Goal: Ask a question

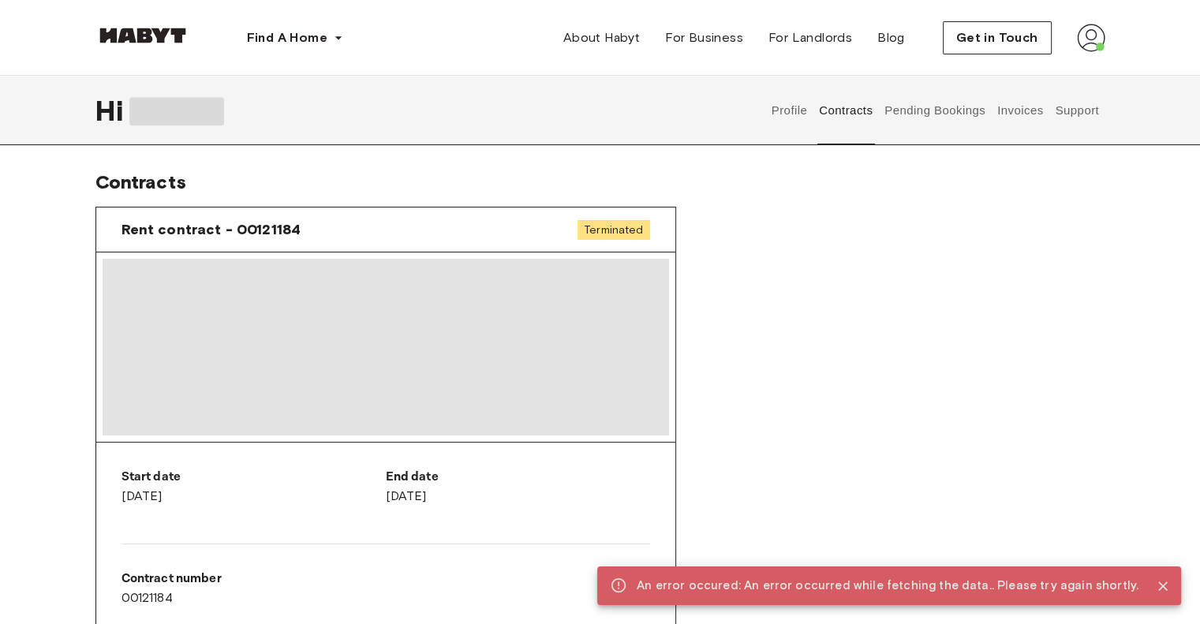
click at [1088, 104] on button "Support" at bounding box center [1078, 110] width 48 height 69
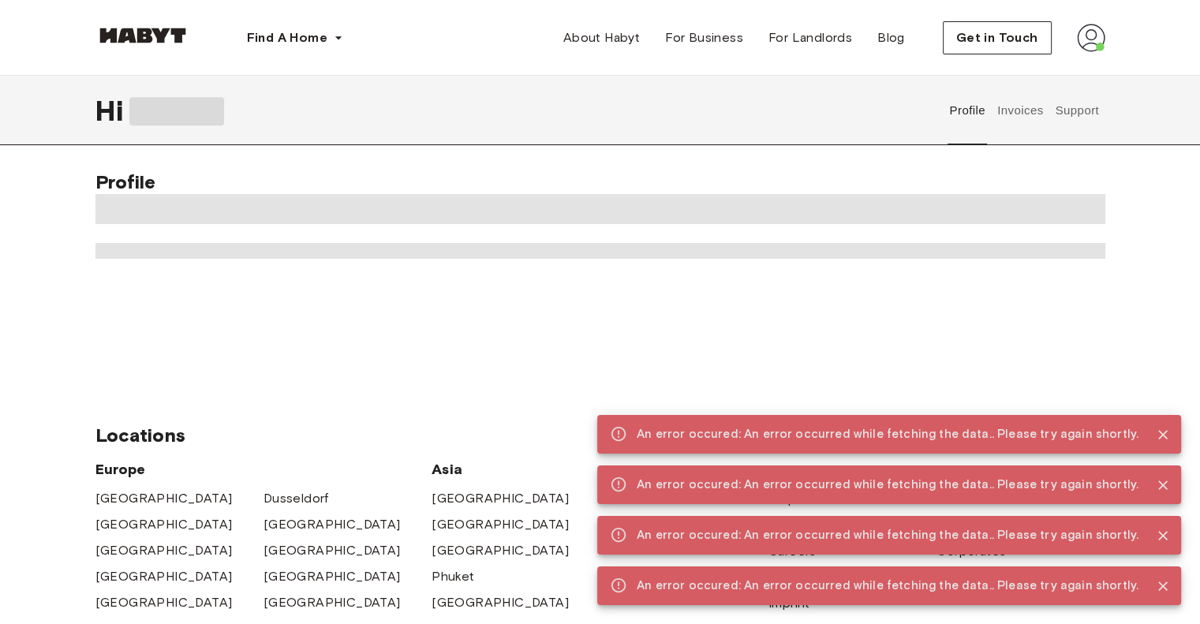
click at [0, 62] on header "Find A Home [GEOGRAPHIC_DATA] [GEOGRAPHIC_DATA] [GEOGRAPHIC_DATA] [GEOGRAPHIC_D…" at bounding box center [600, 38] width 1200 height 76
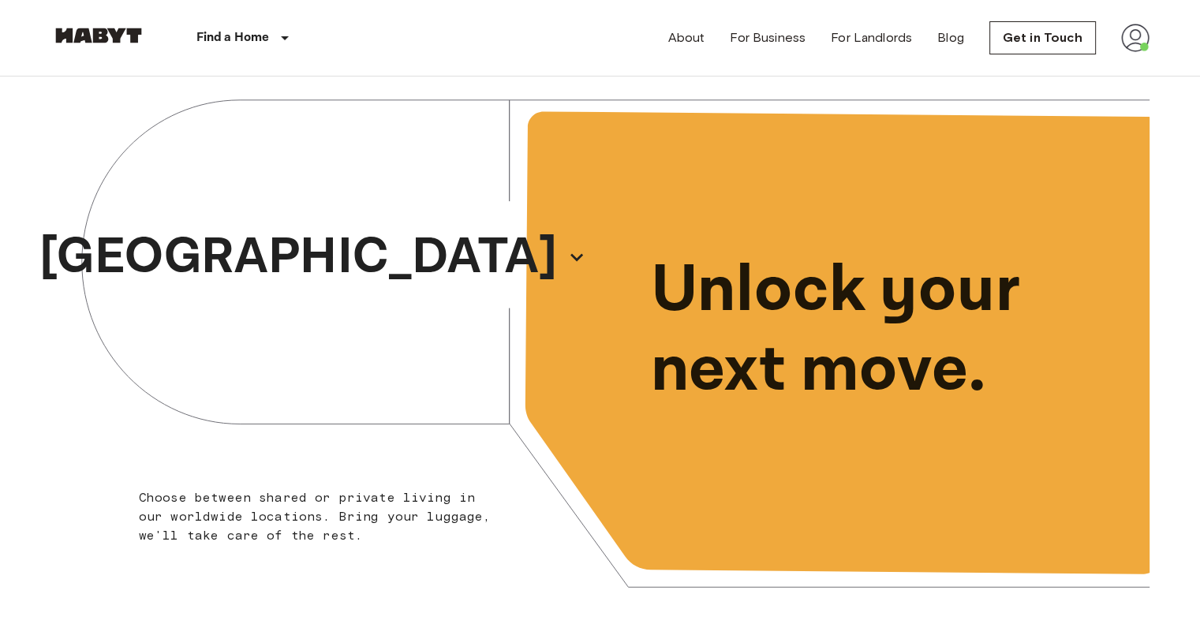
click at [1147, 60] on div "About For Business For Landlords Blog Get in Touch" at bounding box center [908, 38] width 481 height 76
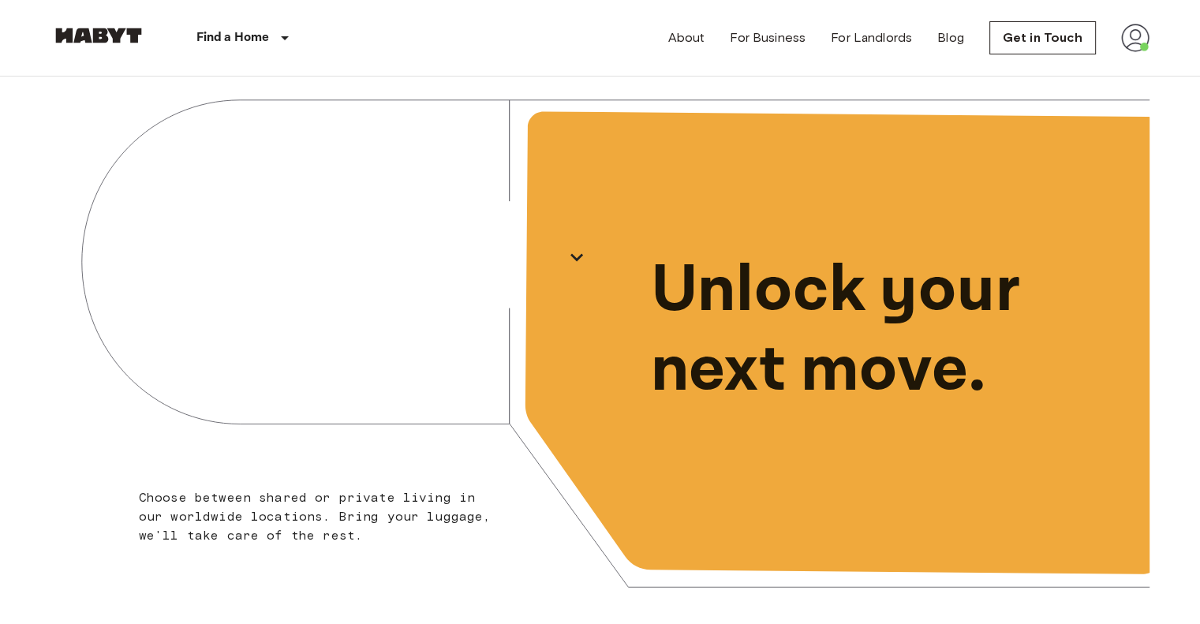
click at [1131, 35] on img at bounding box center [1135, 38] width 28 height 28
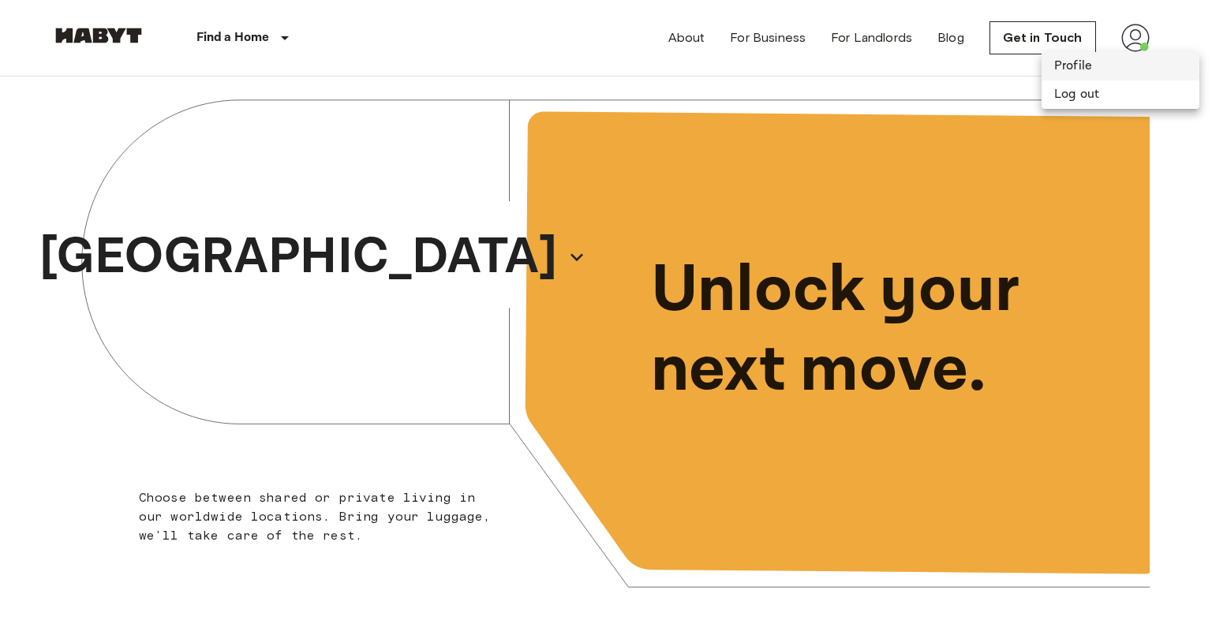
click at [1109, 65] on li "Profile" at bounding box center [1121, 66] width 158 height 28
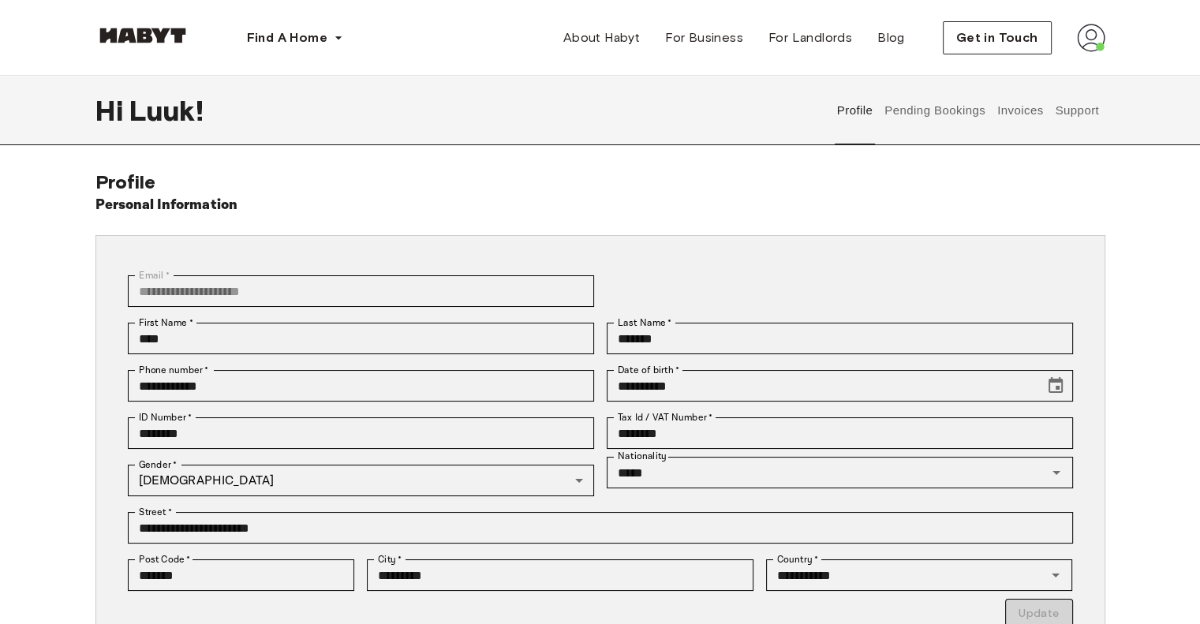
click at [1061, 102] on button "Support" at bounding box center [1078, 110] width 48 height 69
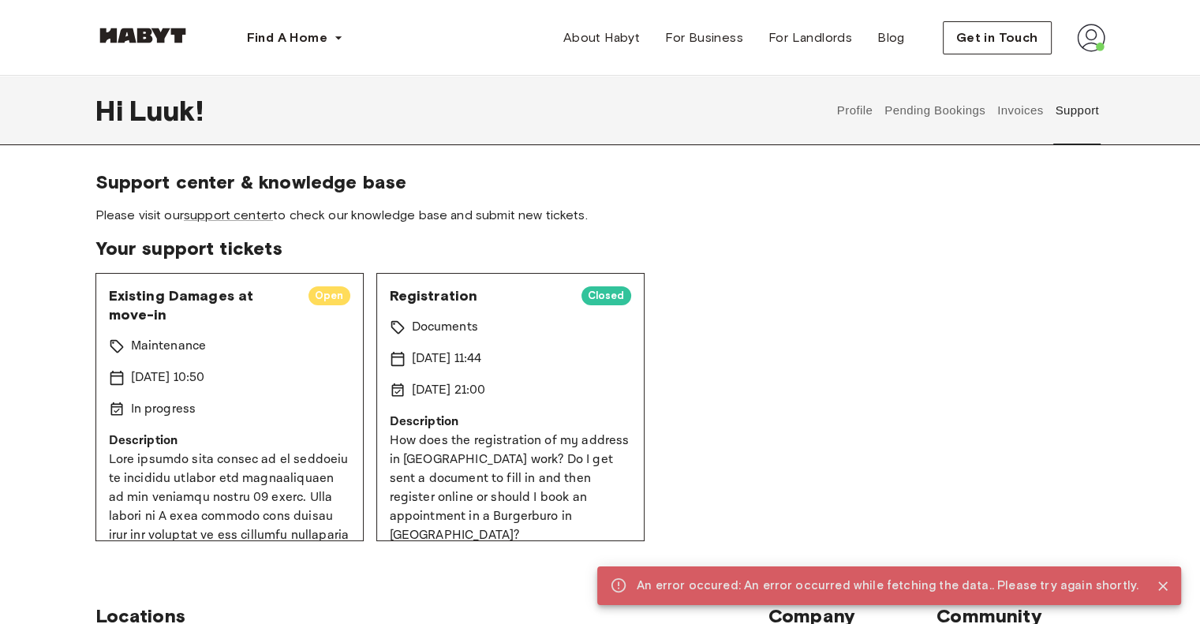
click at [224, 289] on span "Existing Damages at move-in" at bounding box center [202, 305] width 187 height 38
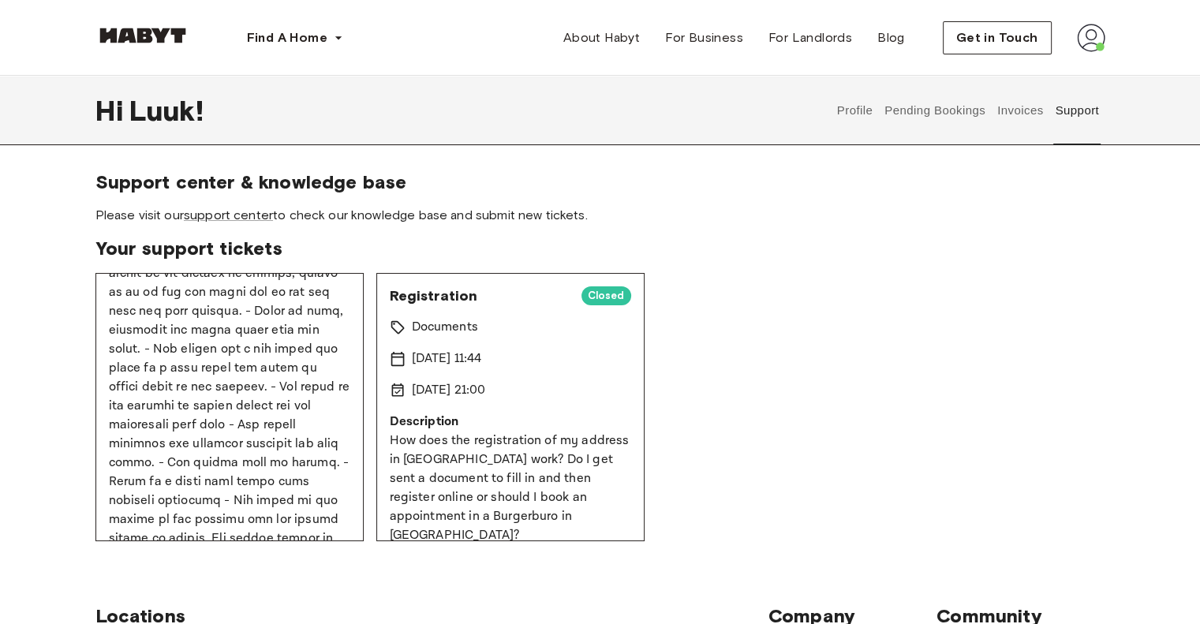
scroll to position [433, 0]
